Goal: Complete application form: Complete application form

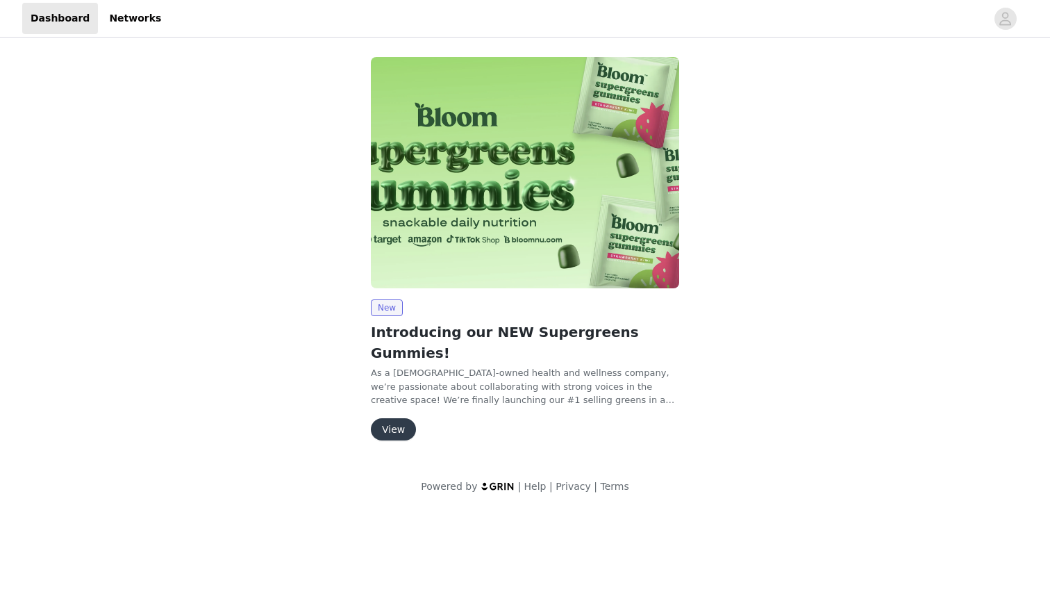
click at [397, 418] on button "View" at bounding box center [393, 429] width 45 height 22
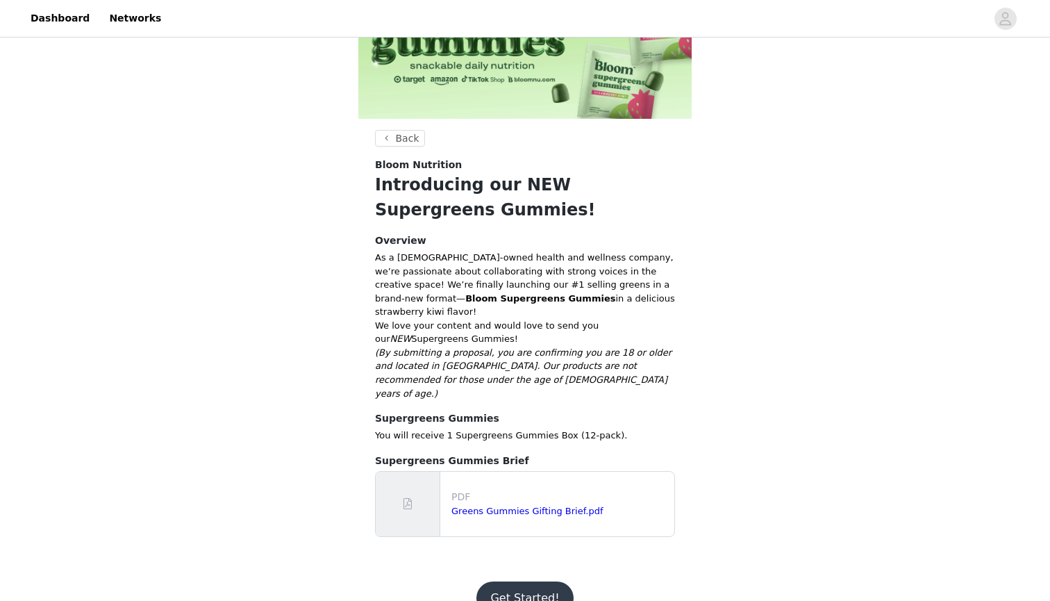
scroll to position [108, 0]
click at [513, 582] on button "Get Started!" at bounding box center [524, 598] width 97 height 33
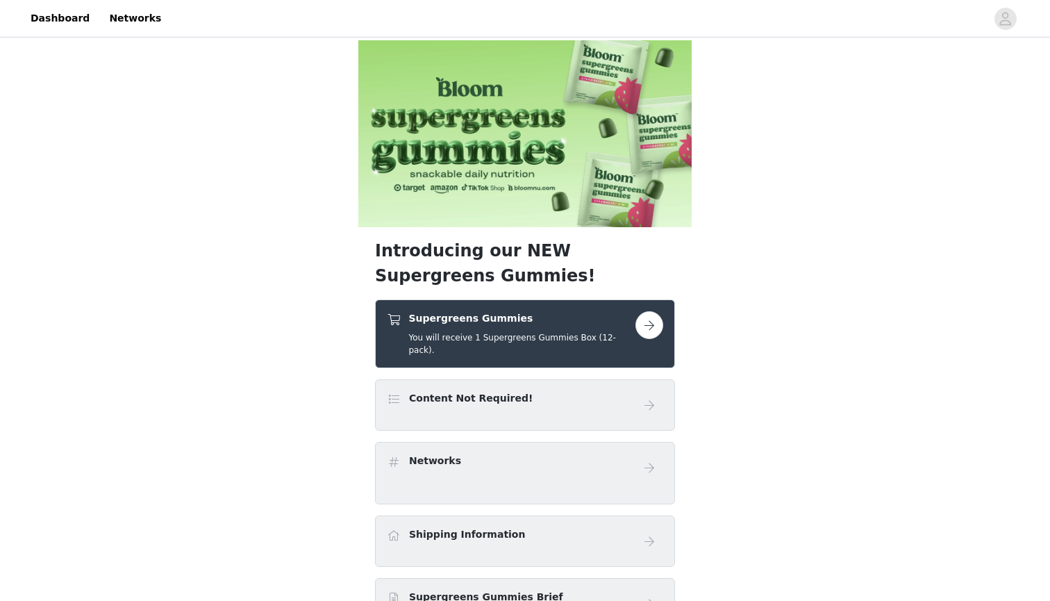
click at [647, 330] on button "button" at bounding box center [649, 325] width 28 height 28
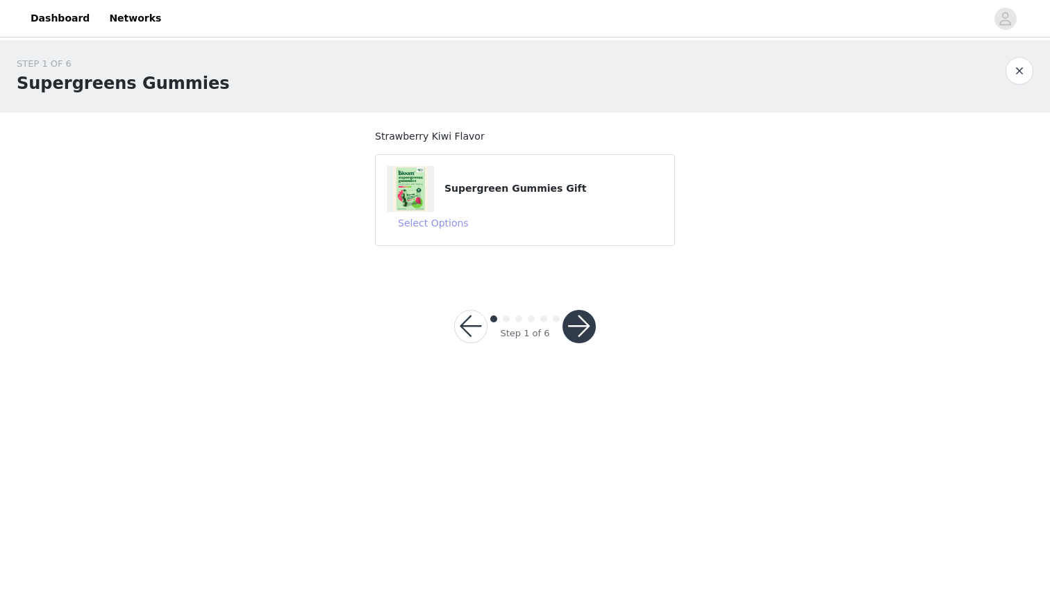
click at [451, 230] on button "Select Options" at bounding box center [433, 223] width 93 height 22
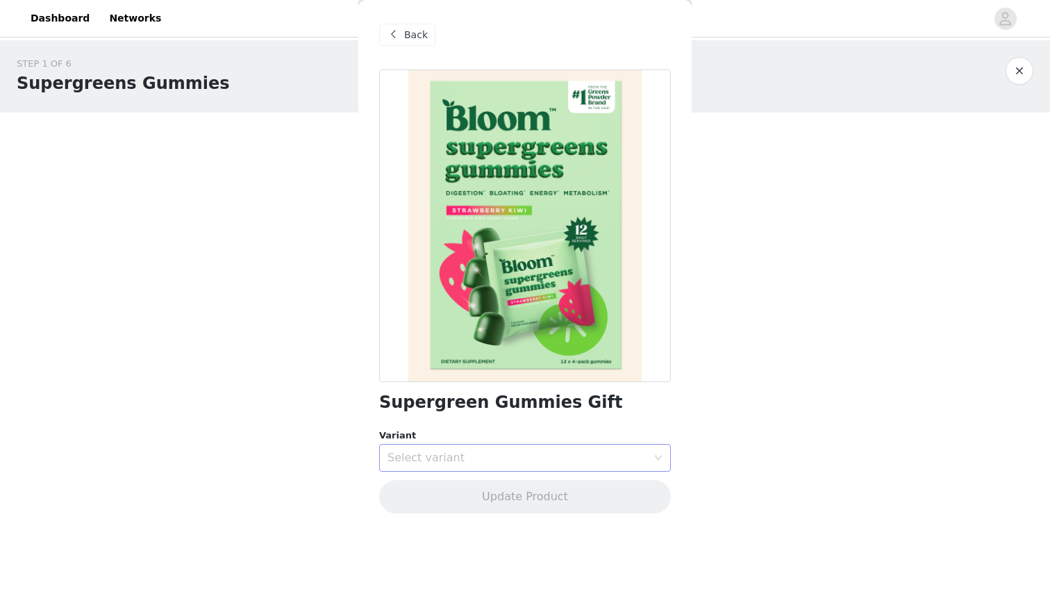
click at [424, 457] on div "Select variant" at bounding box center [517, 458] width 260 height 14
click at [428, 488] on li "Strawberry Kiwi" at bounding box center [525, 487] width 292 height 22
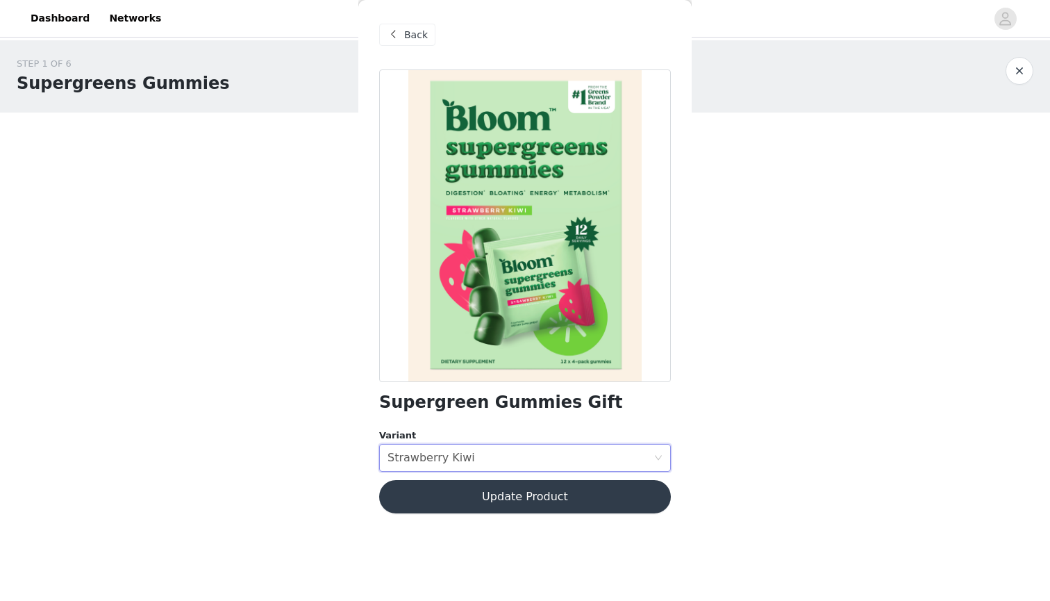
click at [447, 503] on button "Update Product" at bounding box center [525, 496] width 292 height 33
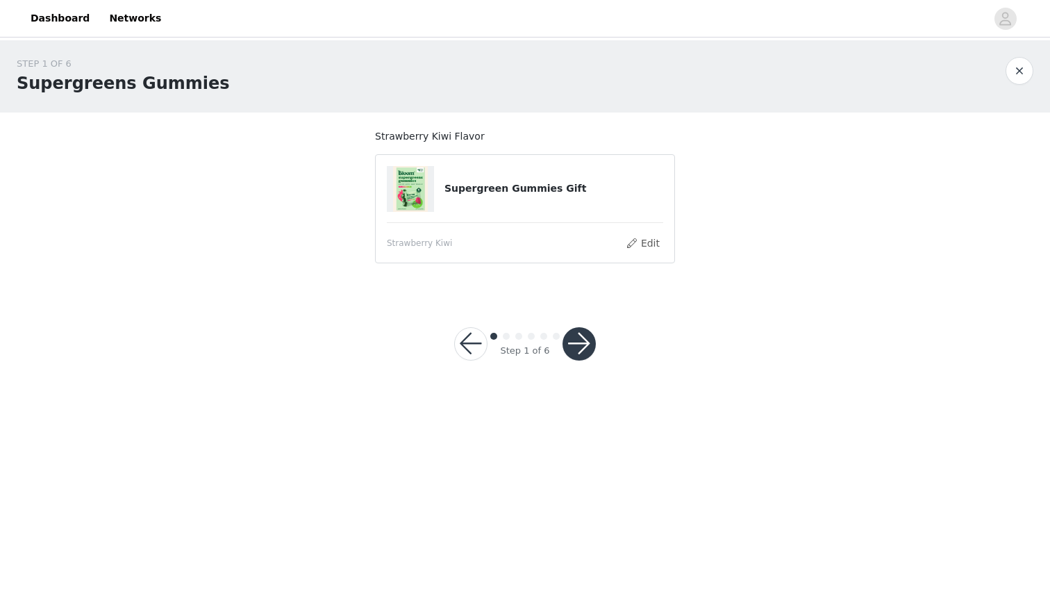
click at [568, 353] on button "button" at bounding box center [578, 343] width 33 height 33
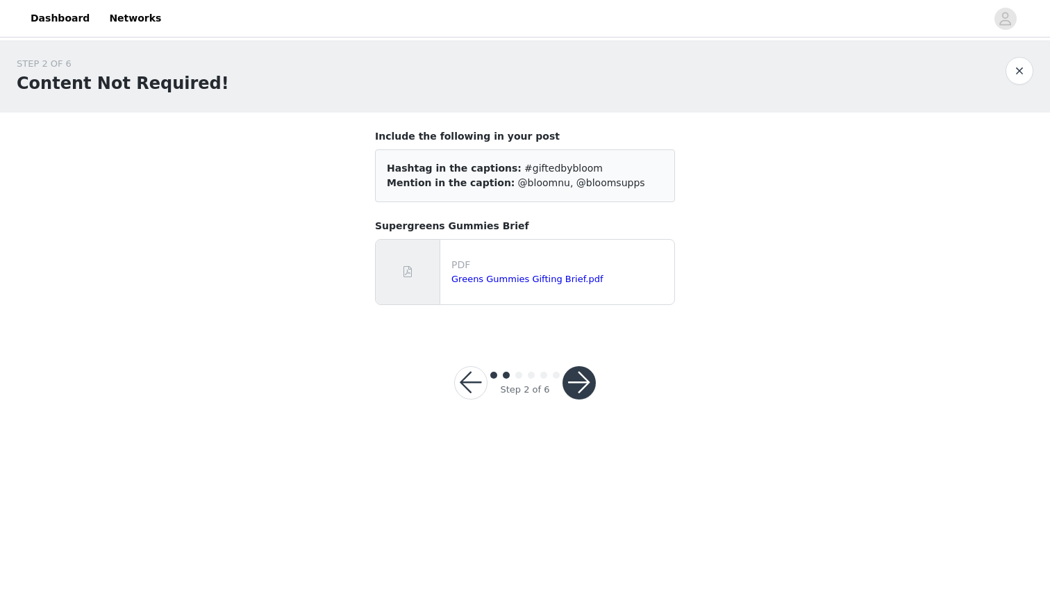
click at [591, 392] on button "button" at bounding box center [578, 382] width 33 height 33
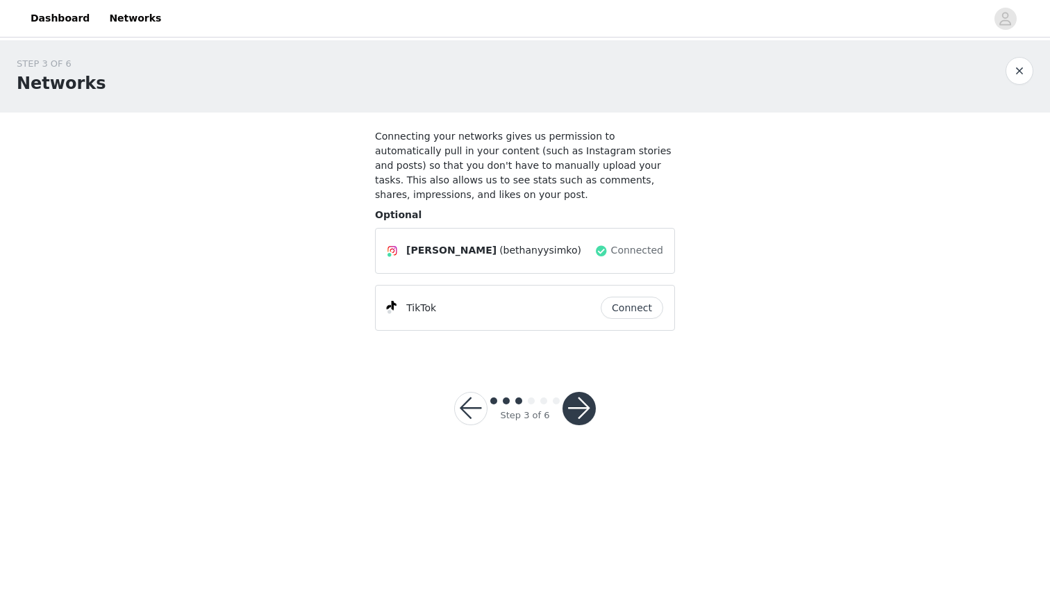
click at [582, 401] on button "button" at bounding box center [578, 408] width 33 height 33
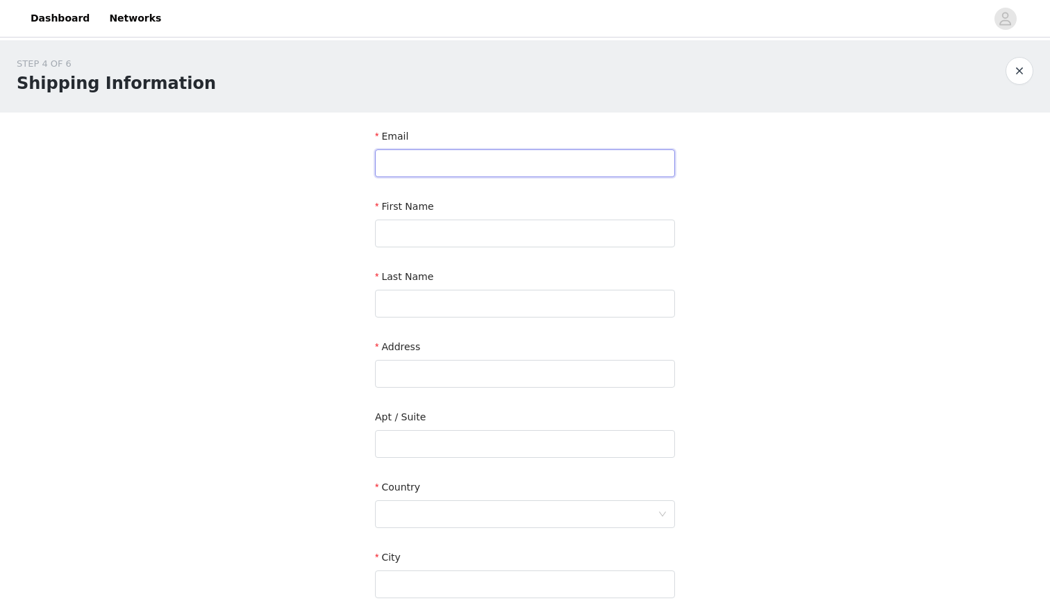
type input "[EMAIL_ADDRESS][DOMAIN_NAME]"
type input "[PERSON_NAME]"
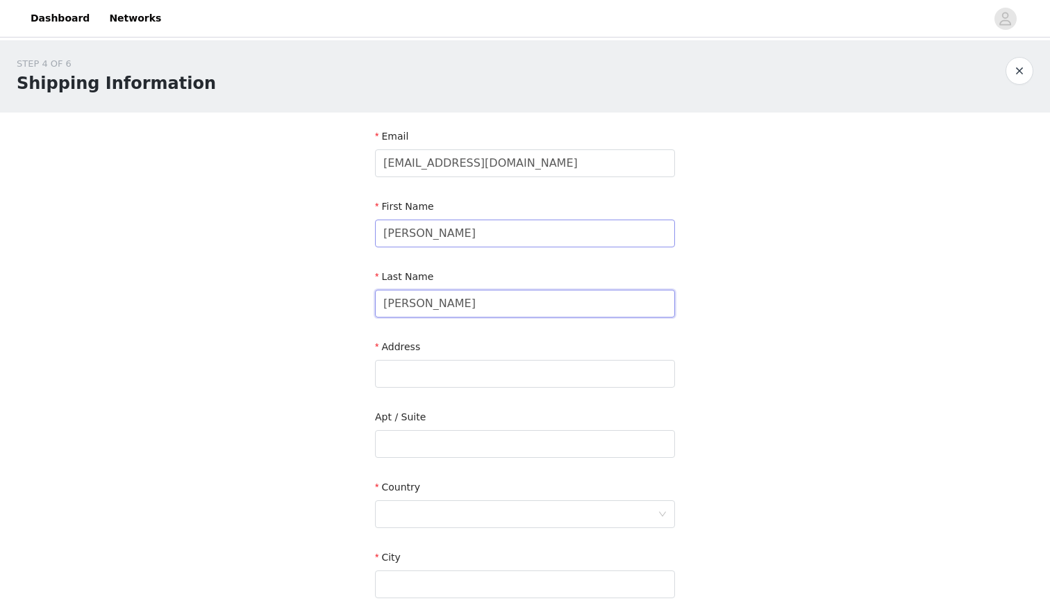
type input "[PERSON_NAME]"
type input "[STREET_ADDRESS][PERSON_NAME]"
click at [529, 507] on div at bounding box center [520, 514] width 274 height 26
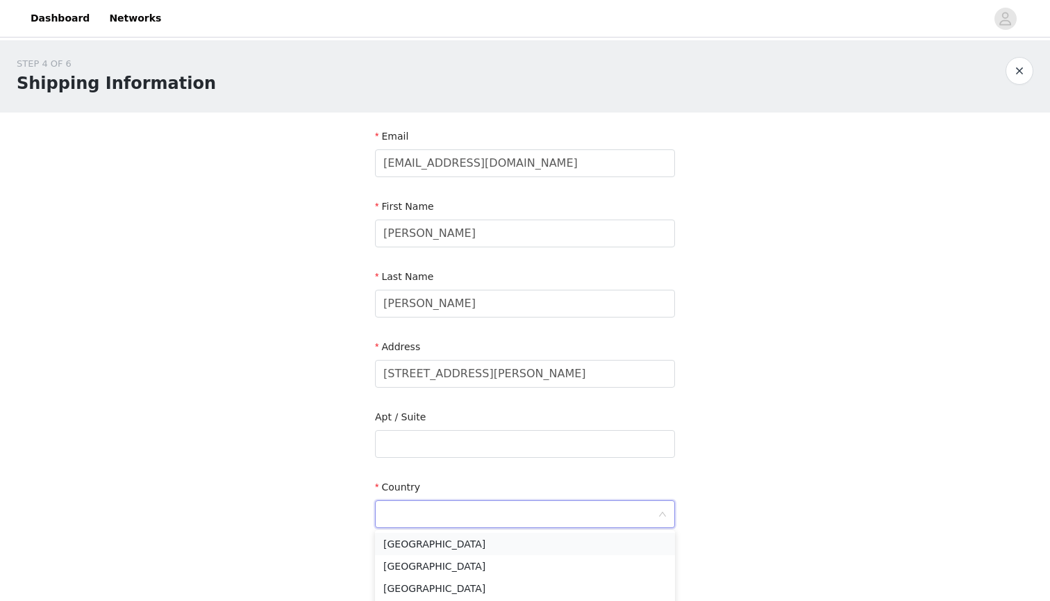
click at [521, 539] on li "[GEOGRAPHIC_DATA]" at bounding box center [525, 543] width 300 height 22
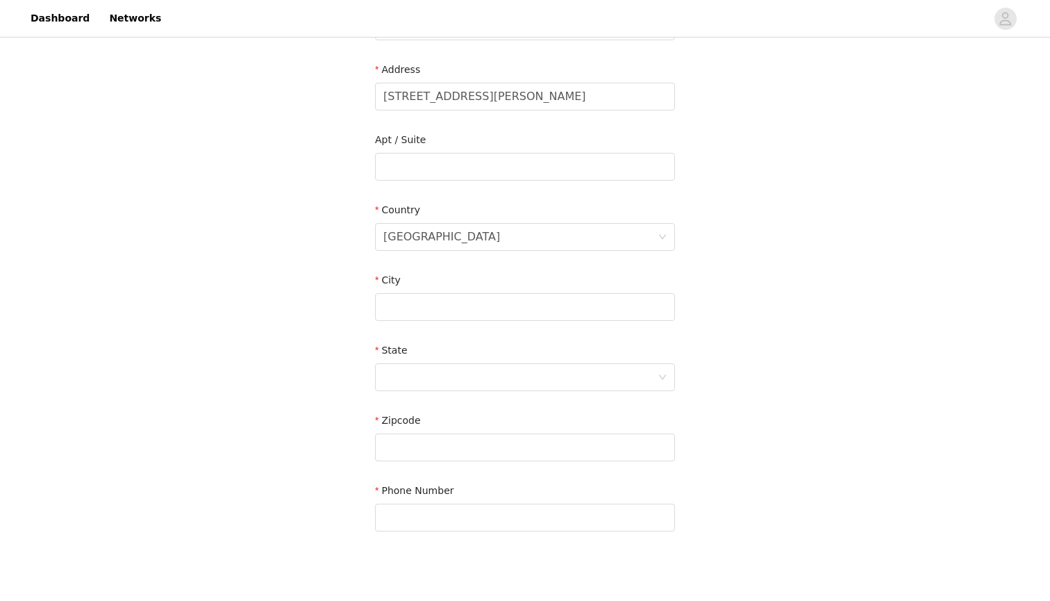
scroll to position [278, 0]
click at [531, 325] on form "Email [EMAIL_ADDRESS][DOMAIN_NAME] First Name [PERSON_NAME] Last Name [PERSON_N…" at bounding box center [525, 193] width 300 height 685
type input "[GEOGRAPHIC_DATA]"
click at [529, 377] on div at bounding box center [520, 375] width 274 height 26
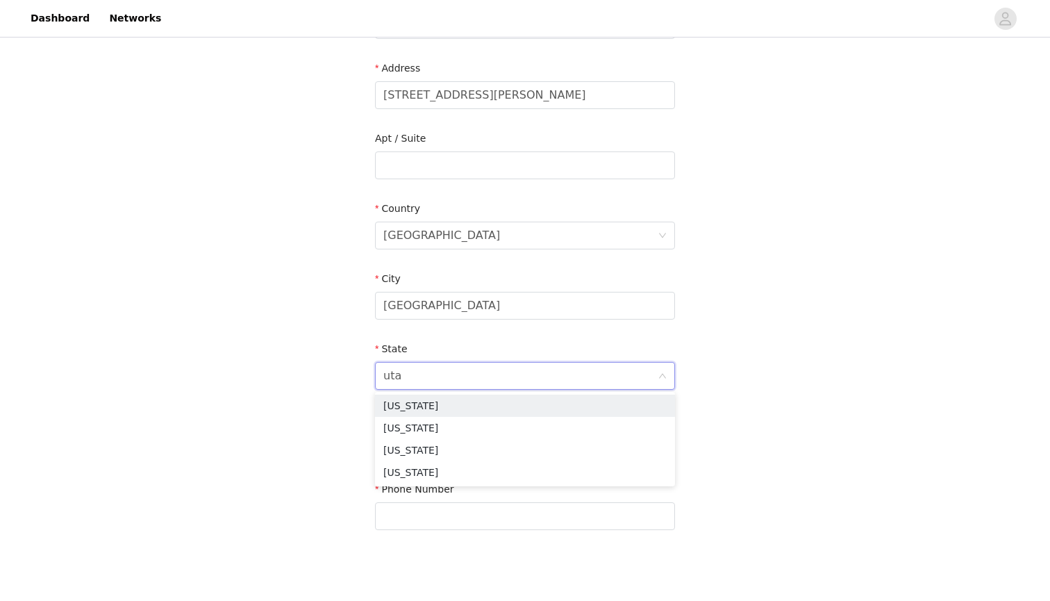
type input "[US_STATE]"
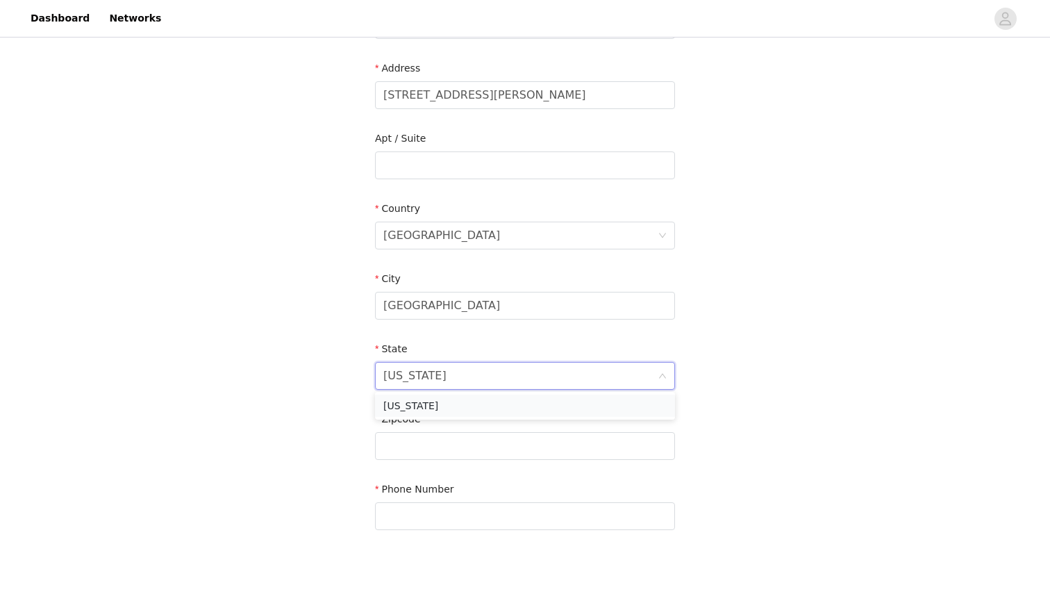
click at [511, 408] on li "[US_STATE]" at bounding box center [525, 405] width 300 height 22
type input "84062"
click at [553, 502] on input "text" at bounding box center [525, 516] width 300 height 28
type input "8"
type input "3852416161"
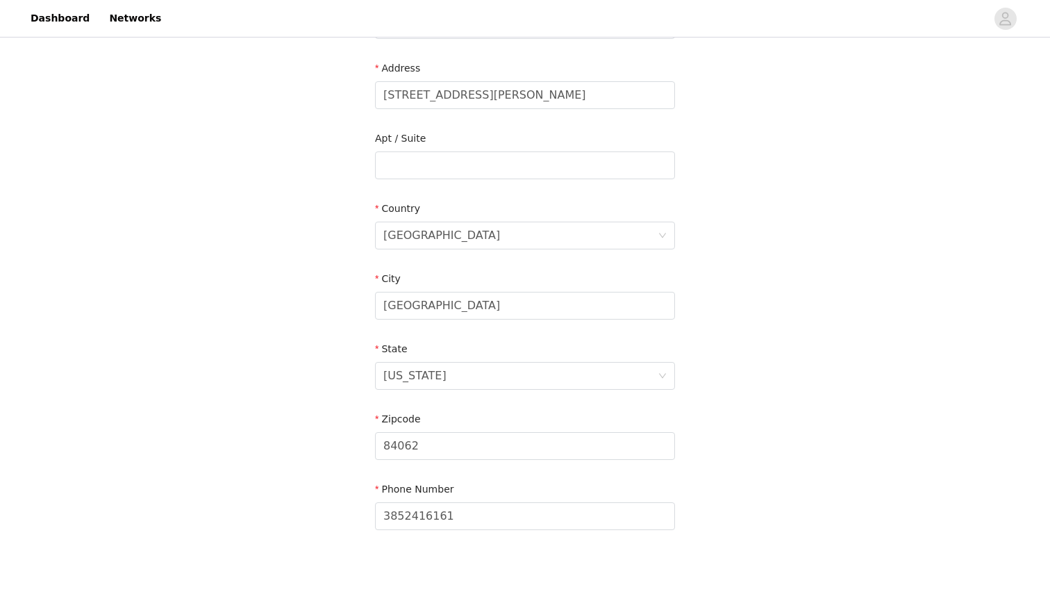
click at [911, 488] on div "STEP 4 OF 6 Shipping Information Email [EMAIL_ADDRESS][DOMAIN_NAME] First Name …" at bounding box center [525, 165] width 1050 height 807
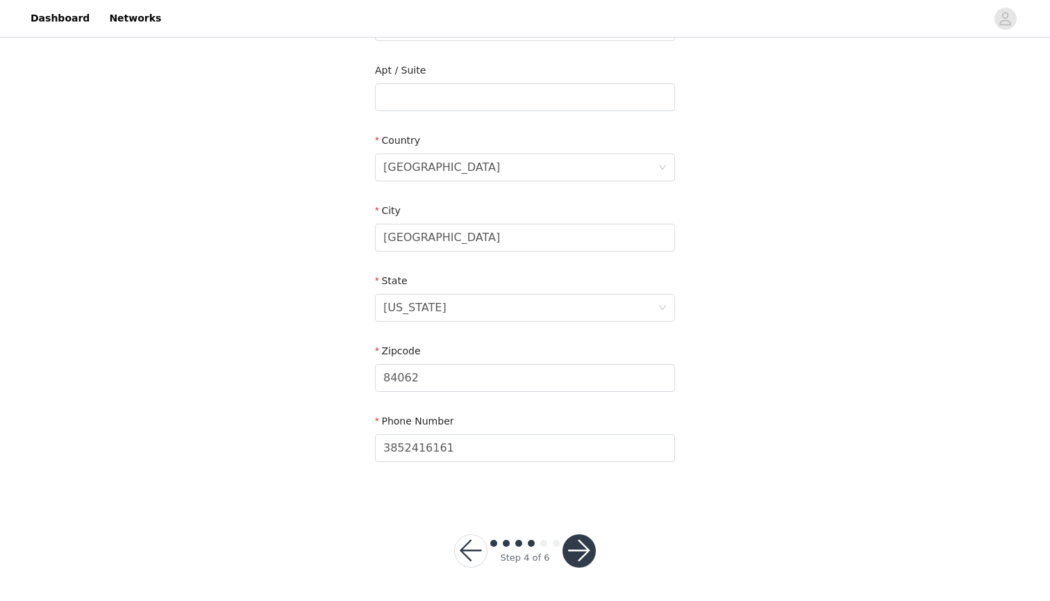
scroll to position [346, 0]
click at [587, 558] on button "button" at bounding box center [578, 551] width 33 height 33
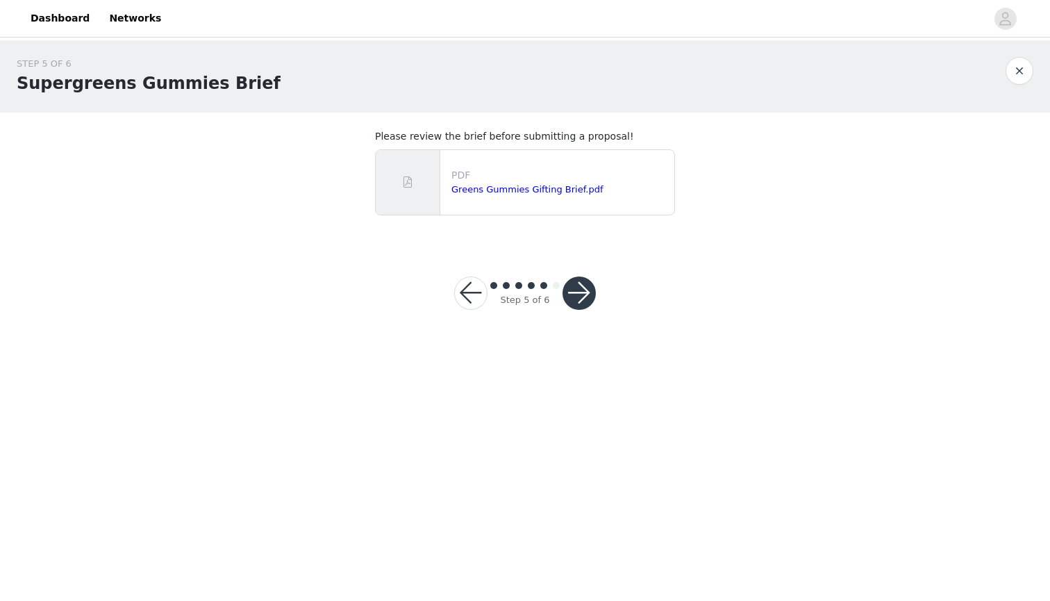
click at [574, 297] on button "button" at bounding box center [578, 292] width 33 height 33
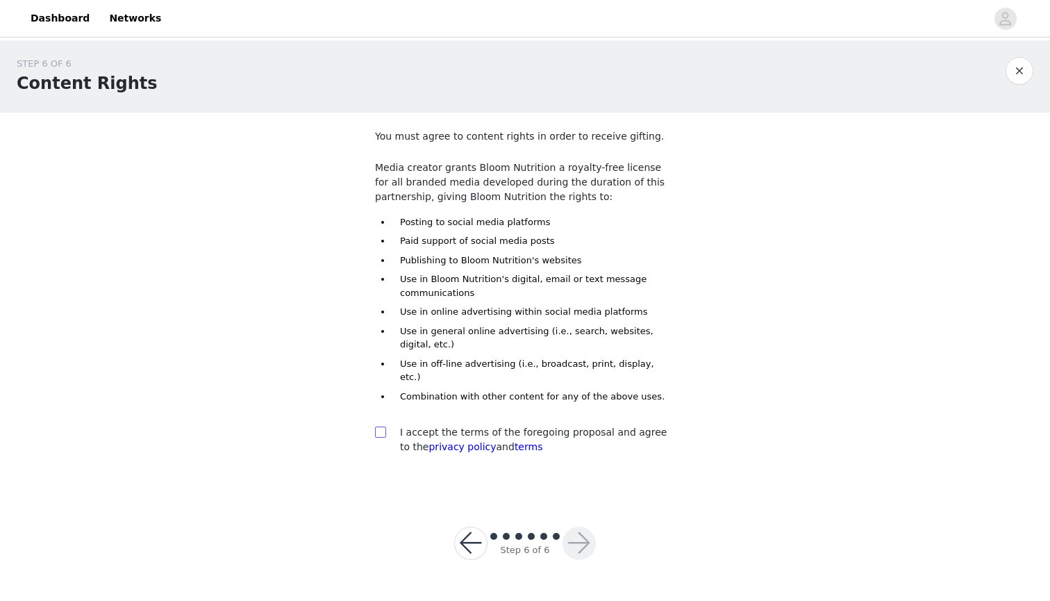
click at [379, 426] on input "checkbox" at bounding box center [380, 431] width 10 height 10
checkbox input "true"
click at [580, 526] on button "button" at bounding box center [578, 542] width 33 height 33
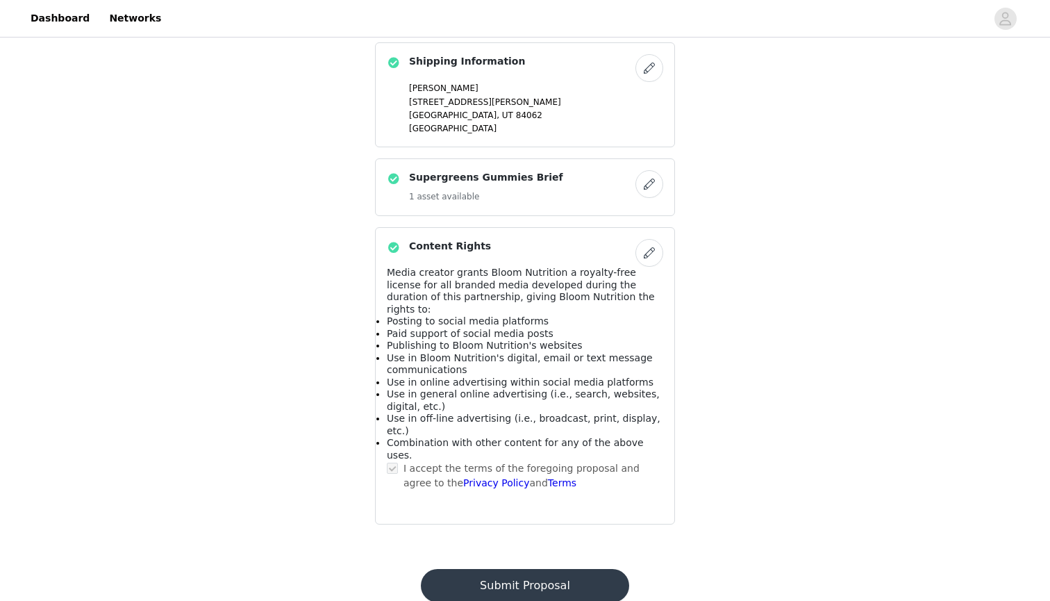
click at [573, 569] on button "Submit Proposal" at bounding box center [525, 585] width 208 height 33
